Goal: Transaction & Acquisition: Purchase product/service

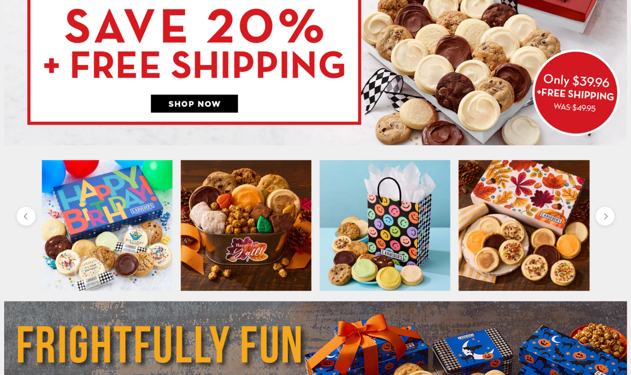
scroll to position [211, 0]
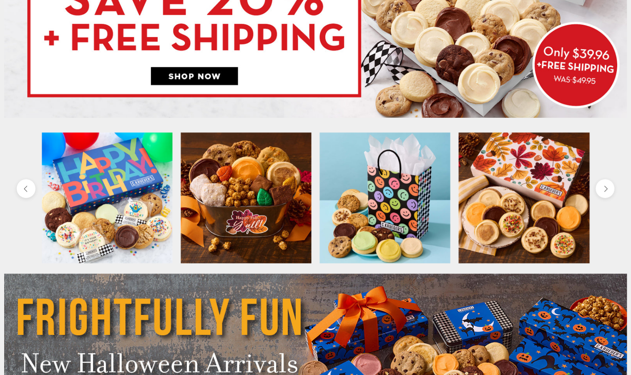
click at [193, 78] on img at bounding box center [315, 1] width 623 height 234
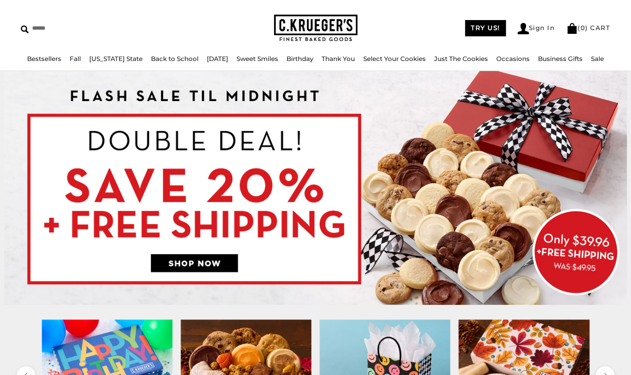
scroll to position [0, 0]
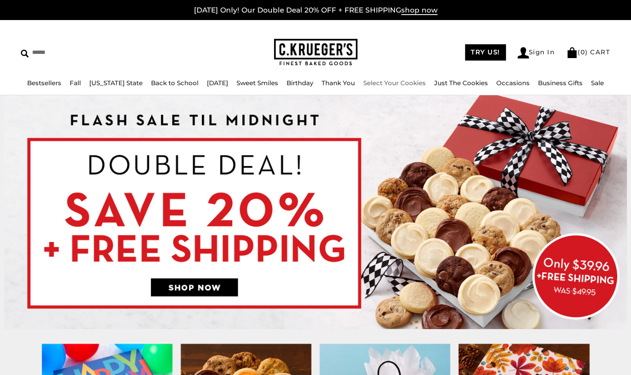
click at [384, 84] on link "Select Your Cookies" at bounding box center [395, 83] width 63 height 8
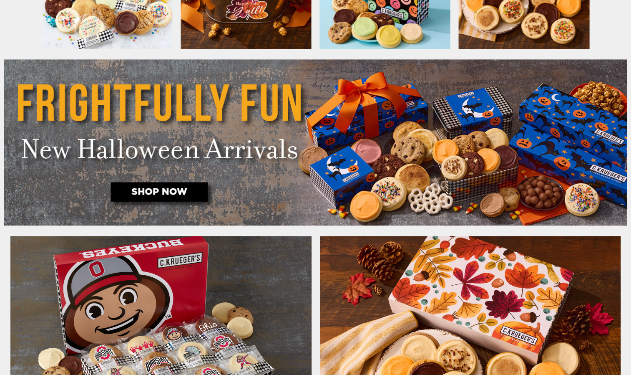
scroll to position [489, 0]
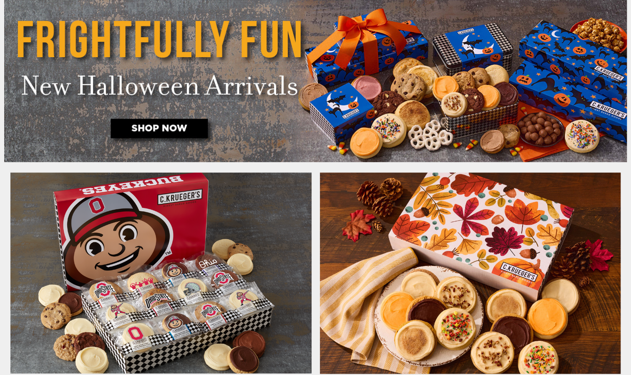
click at [159, 127] on img at bounding box center [315, 79] width 623 height 166
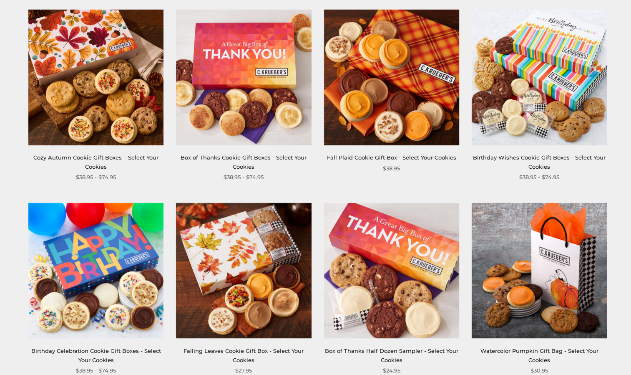
scroll to position [486, 0]
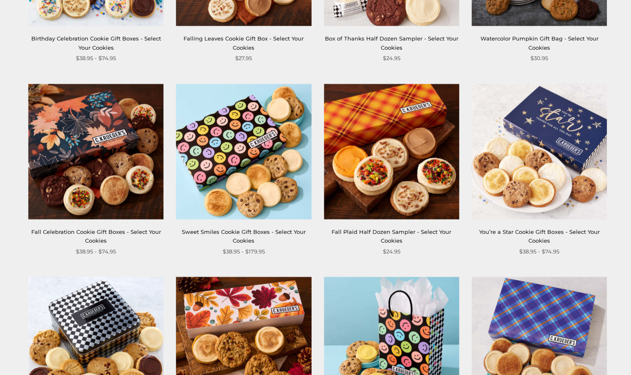
click at [87, 122] on img at bounding box center [95, 150] width 135 height 135
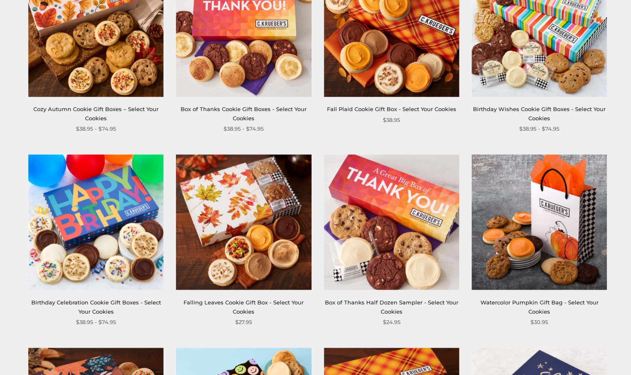
scroll to position [0, 0]
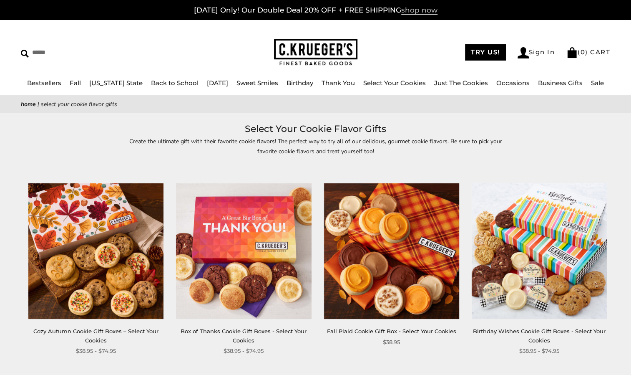
click at [410, 13] on span "shop now" at bounding box center [420, 10] width 36 height 9
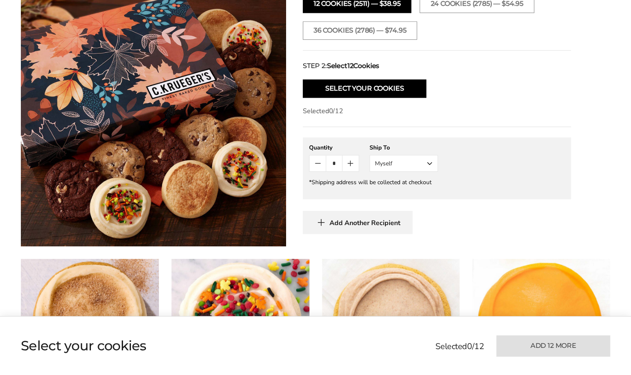
scroll to position [295, 0]
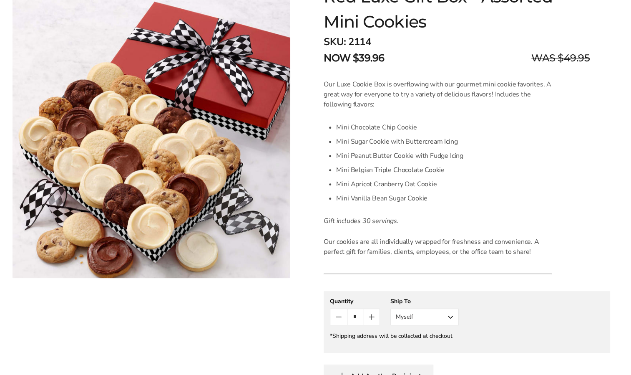
scroll to position [50, 0]
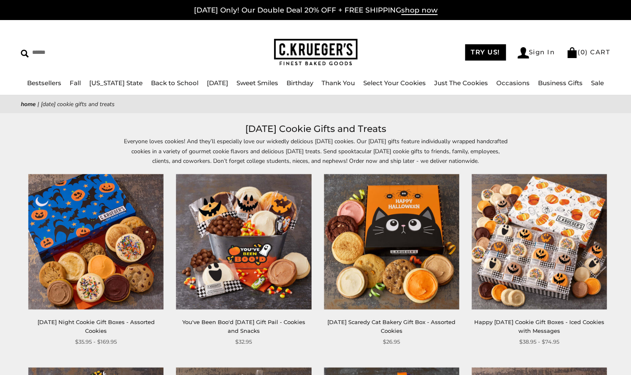
click at [556, 225] on img at bounding box center [539, 241] width 135 height 135
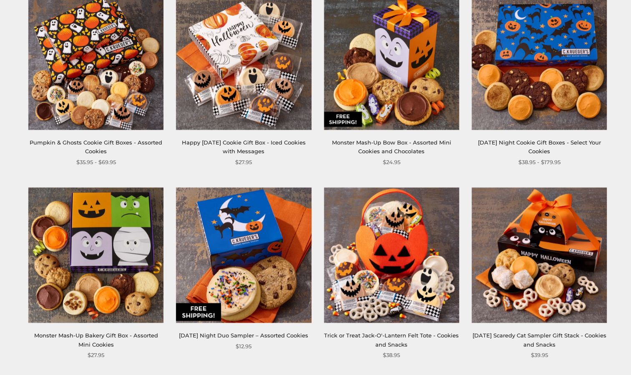
scroll to position [371, 0]
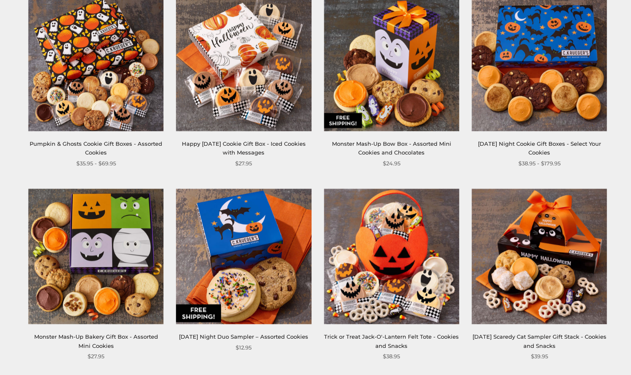
click at [243, 248] on img at bounding box center [243, 256] width 135 height 135
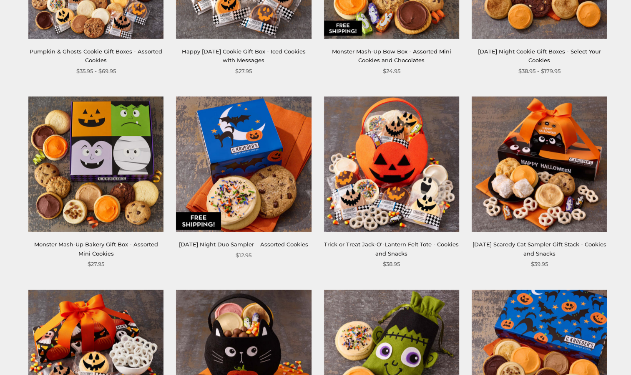
scroll to position [478, 0]
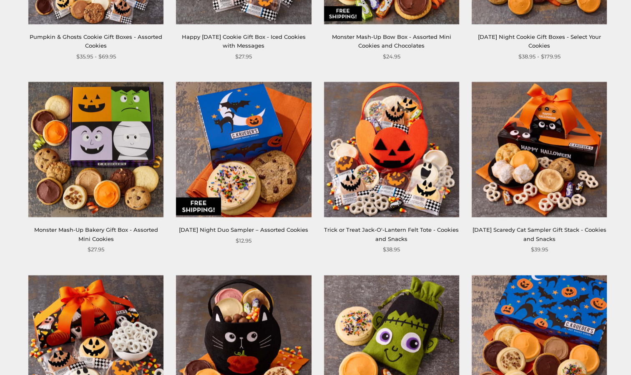
click at [240, 134] on img at bounding box center [243, 149] width 135 height 135
click at [543, 153] on img at bounding box center [539, 149] width 135 height 135
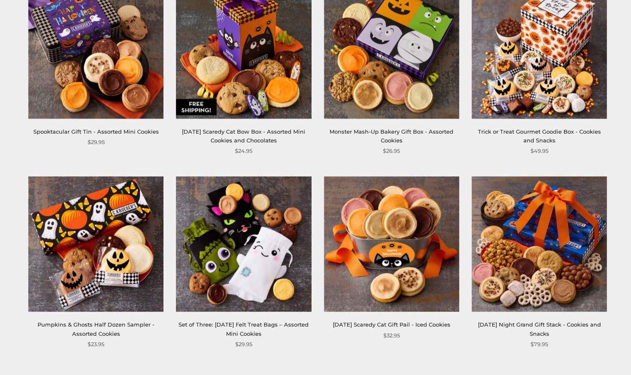
scroll to position [956, 0]
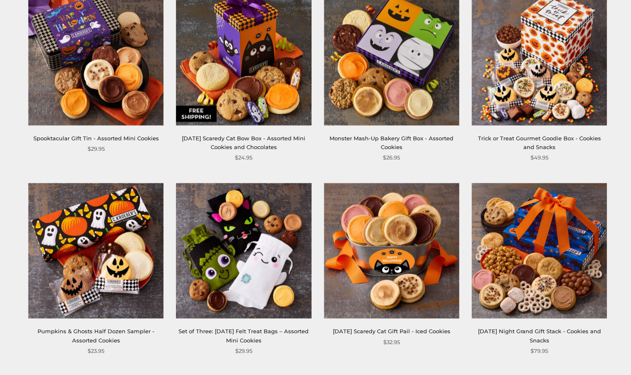
click at [250, 264] on img at bounding box center [243, 250] width 135 height 135
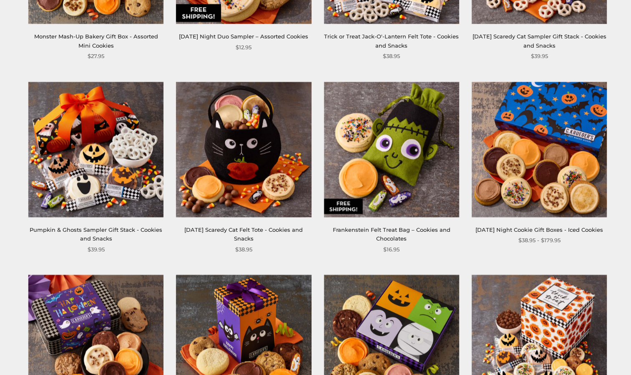
scroll to position [673, 0]
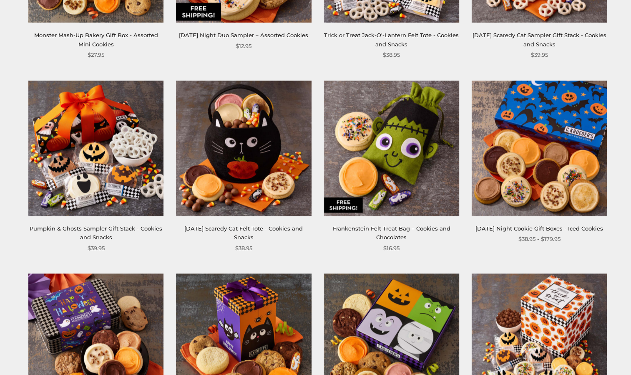
click at [391, 152] on img at bounding box center [391, 148] width 135 height 135
click at [398, 171] on img at bounding box center [391, 148] width 135 height 135
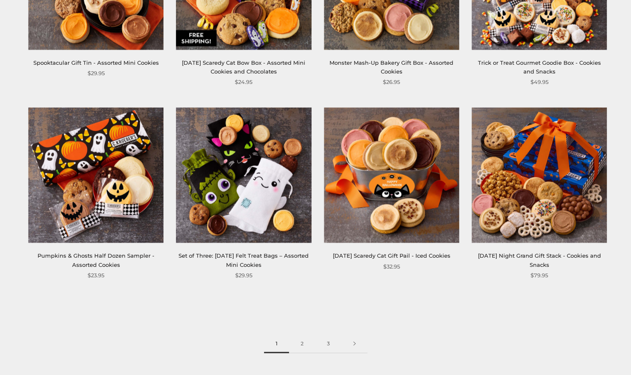
scroll to position [1036, 0]
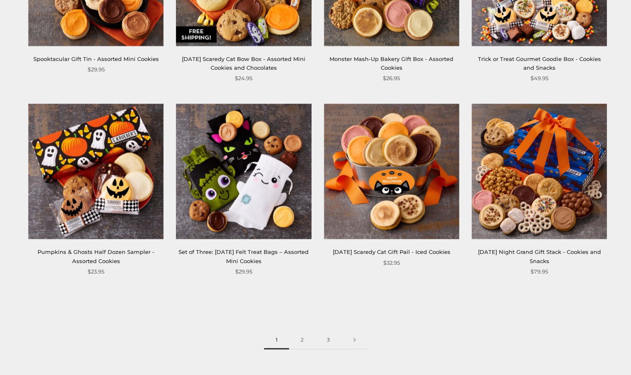
click at [237, 170] on img at bounding box center [243, 171] width 135 height 135
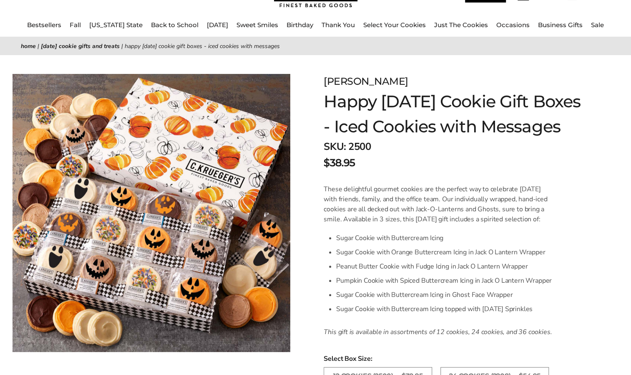
scroll to position [96, 0]
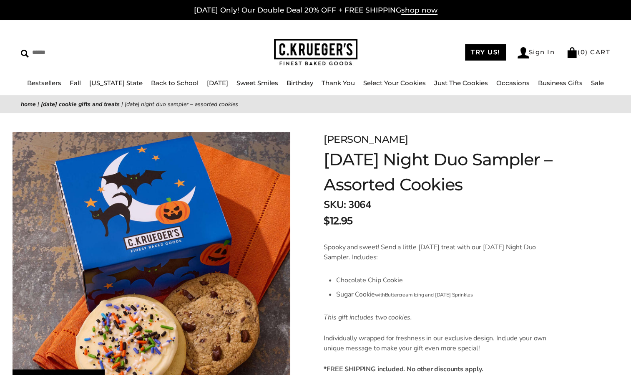
click at [126, 335] on img at bounding box center [152, 271] width 278 height 278
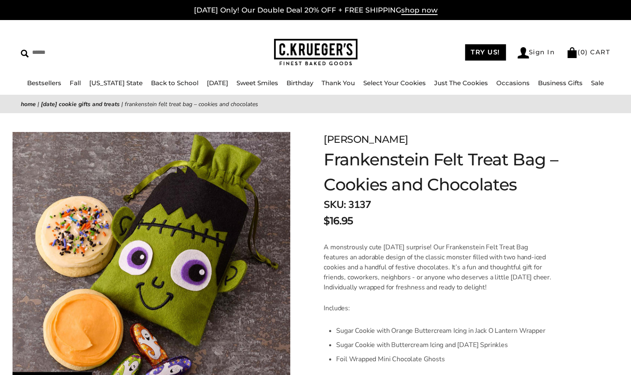
click at [180, 273] on img at bounding box center [152, 271] width 278 height 278
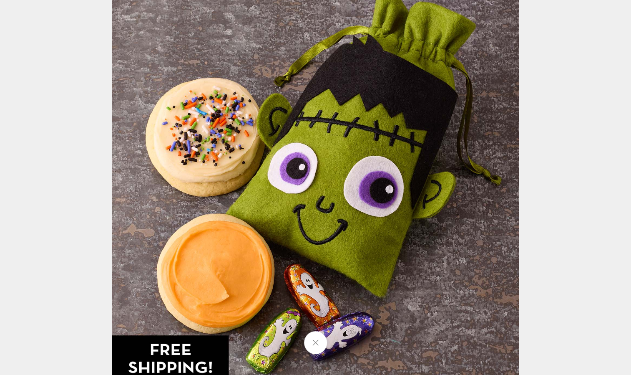
scroll to position [95, 0]
